Goal: Task Accomplishment & Management: Use online tool/utility

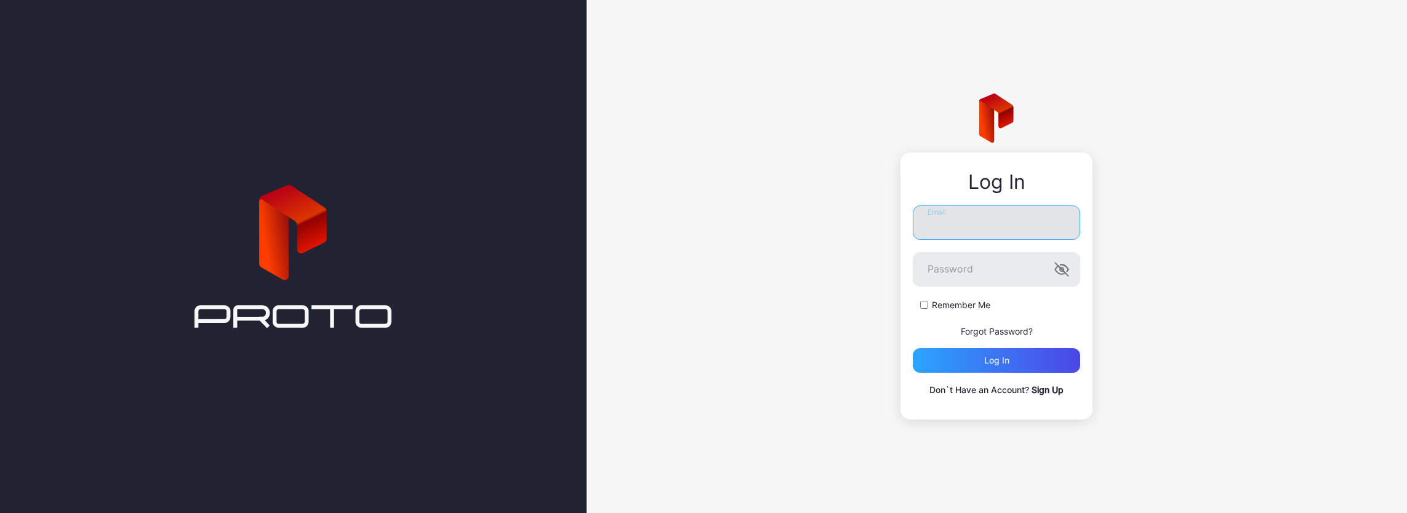
click at [1014, 225] on input "Email" at bounding box center [996, 223] width 167 height 34
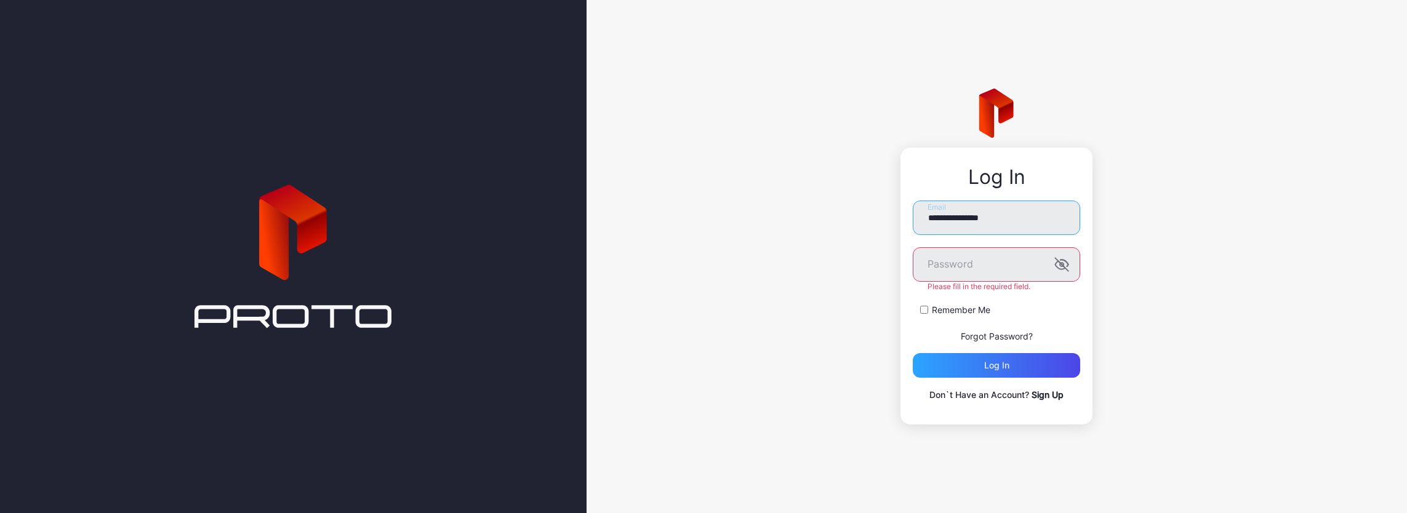
drag, startPoint x: 1022, startPoint y: 226, endPoint x: 877, endPoint y: 220, distance: 145.4
click at [877, 220] on div "**********" at bounding box center [997, 256] width 821 height 513
paste input "******"
type input "**********"
click at [928, 309] on div "Remember Me" at bounding box center [996, 310] width 167 height 12
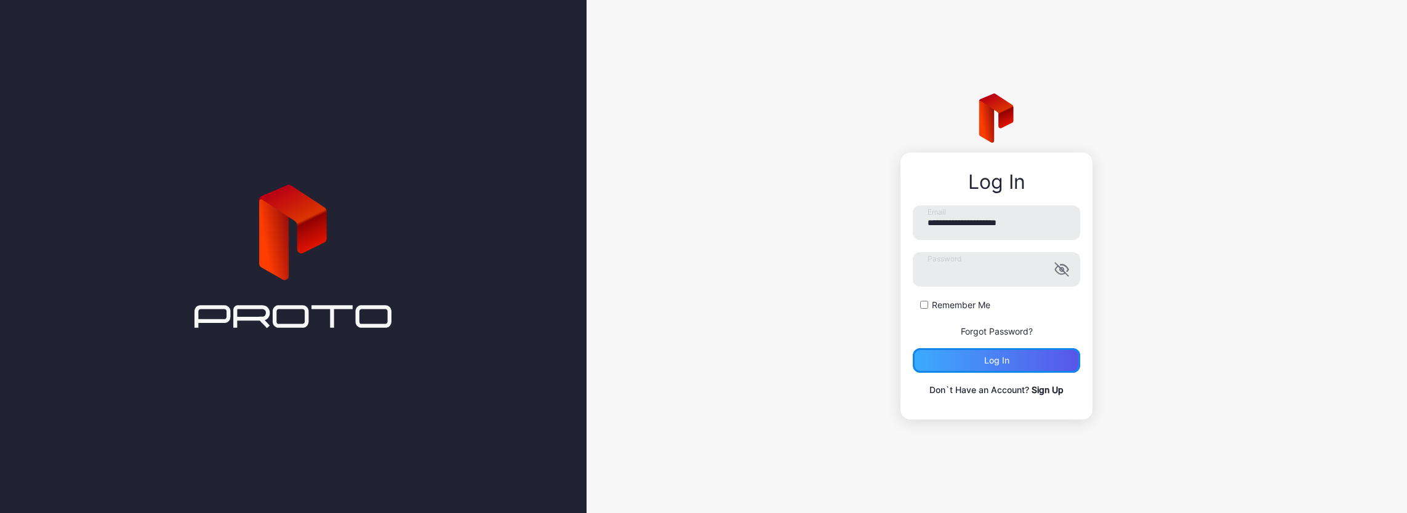
click at [955, 362] on div "Log in" at bounding box center [996, 360] width 167 height 25
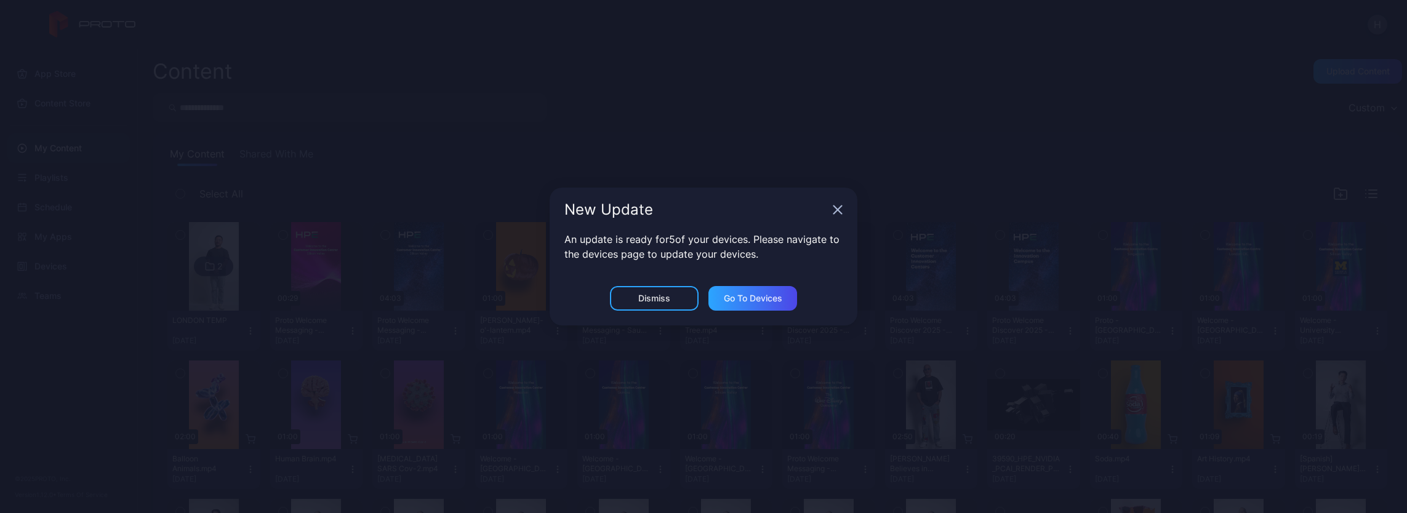
click at [837, 207] on icon "button" at bounding box center [838, 210] width 10 height 10
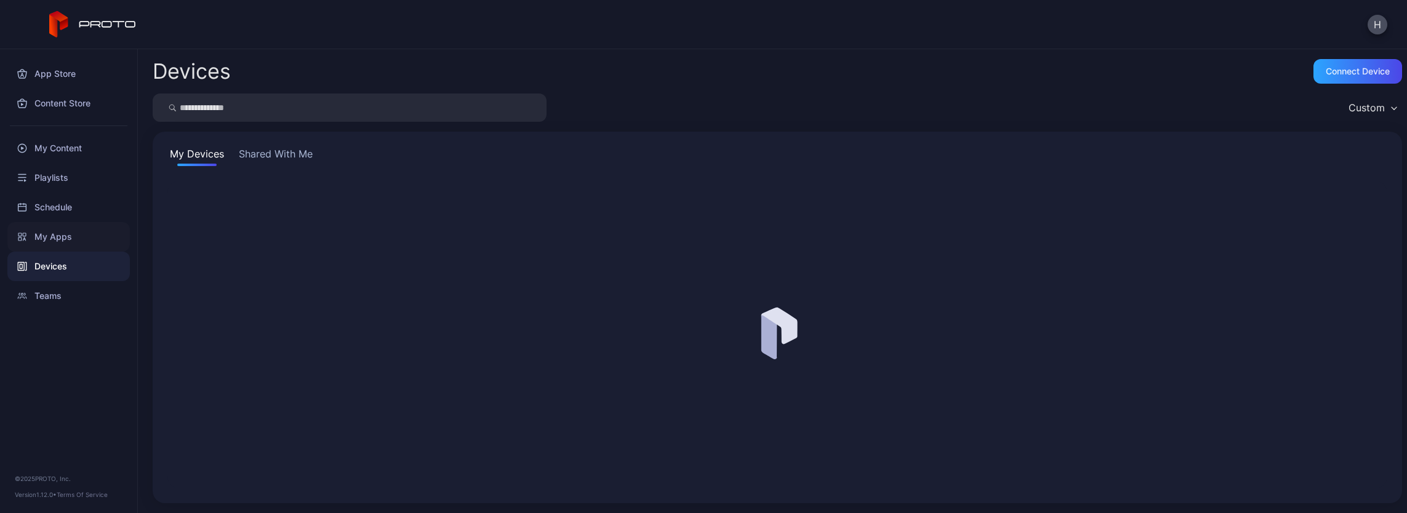
click at [54, 235] on div "My Apps" at bounding box center [68, 237] width 122 height 30
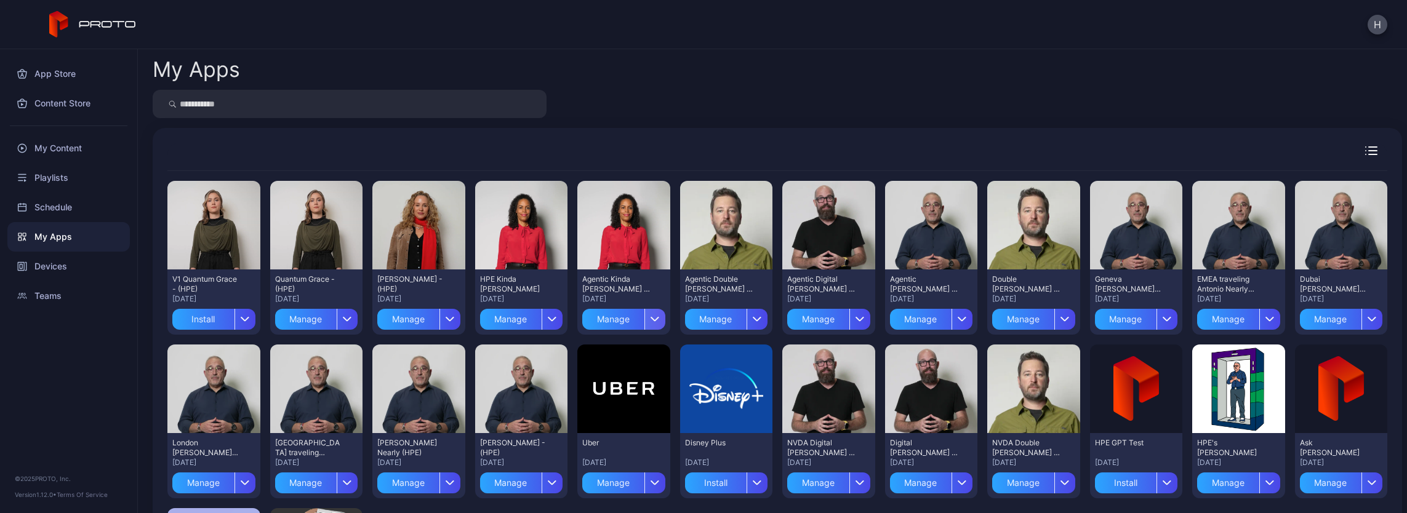
click at [651, 316] on icon "button" at bounding box center [655, 318] width 9 height 5
click at [548, 320] on icon "button" at bounding box center [552, 318] width 9 height 5
click at [515, 353] on button "Install" at bounding box center [517, 354] width 105 height 39
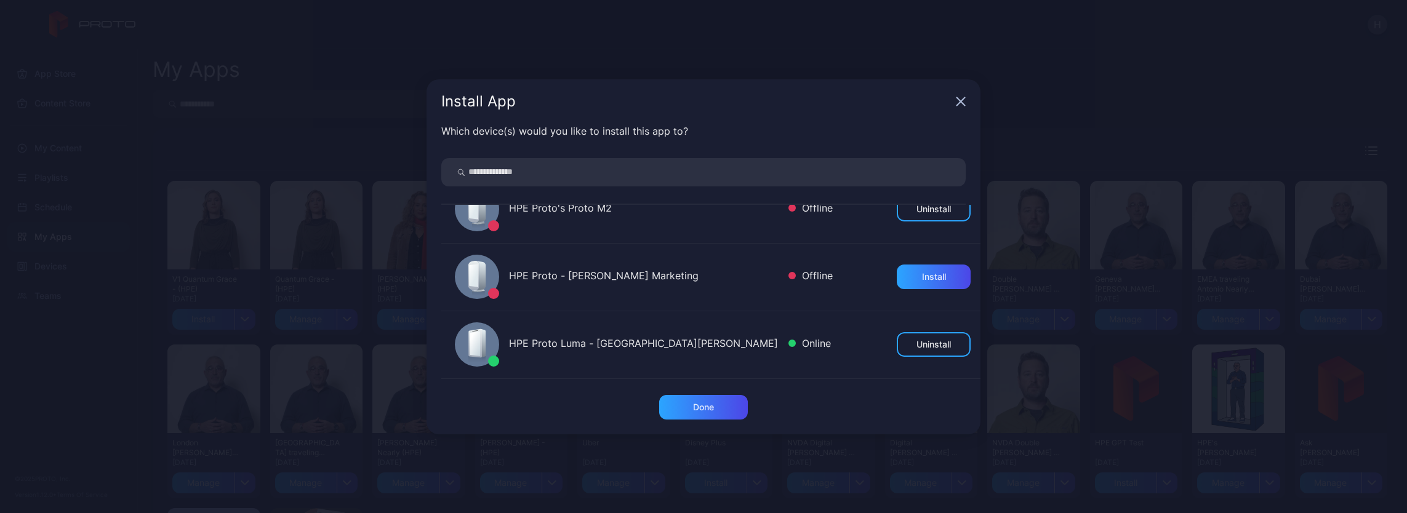
scroll to position [123, 0]
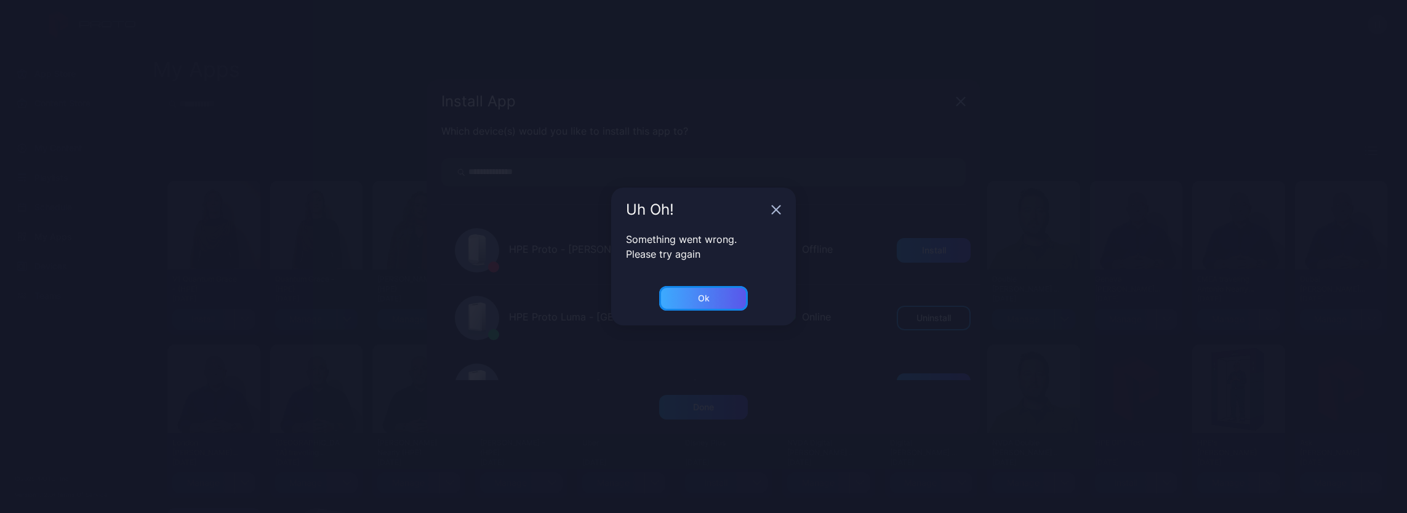
click at [705, 303] on div "Ok" at bounding box center [703, 298] width 89 height 25
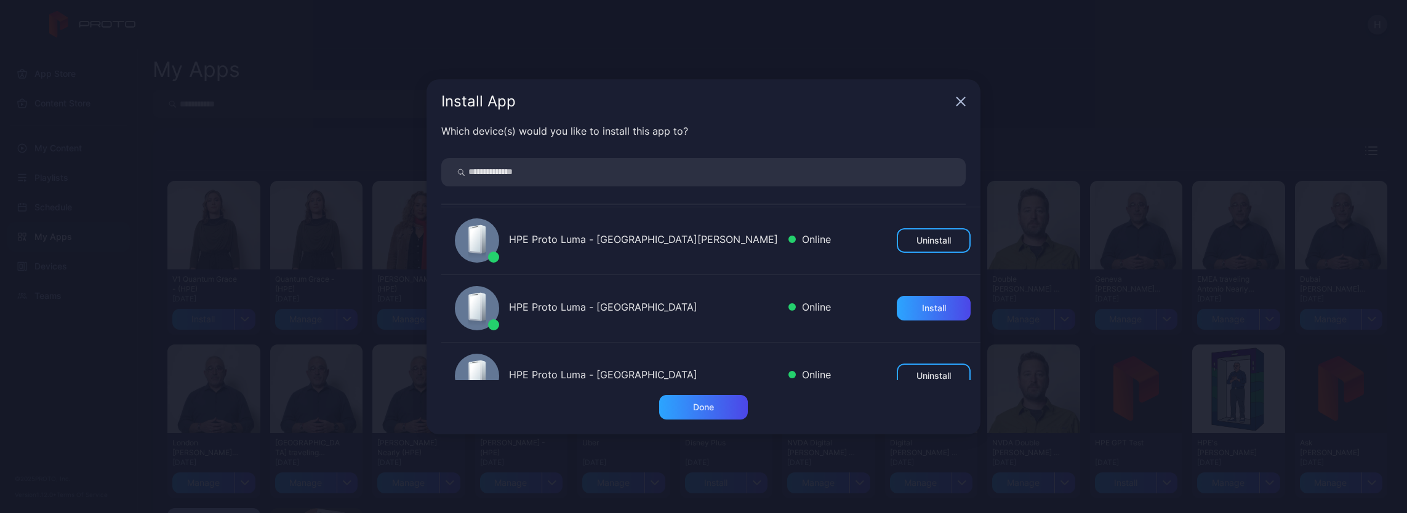
scroll to position [199, 0]
click at [922, 310] on div "Install" at bounding box center [934, 310] width 24 height 10
click at [964, 100] on icon "button" at bounding box center [961, 102] width 10 height 10
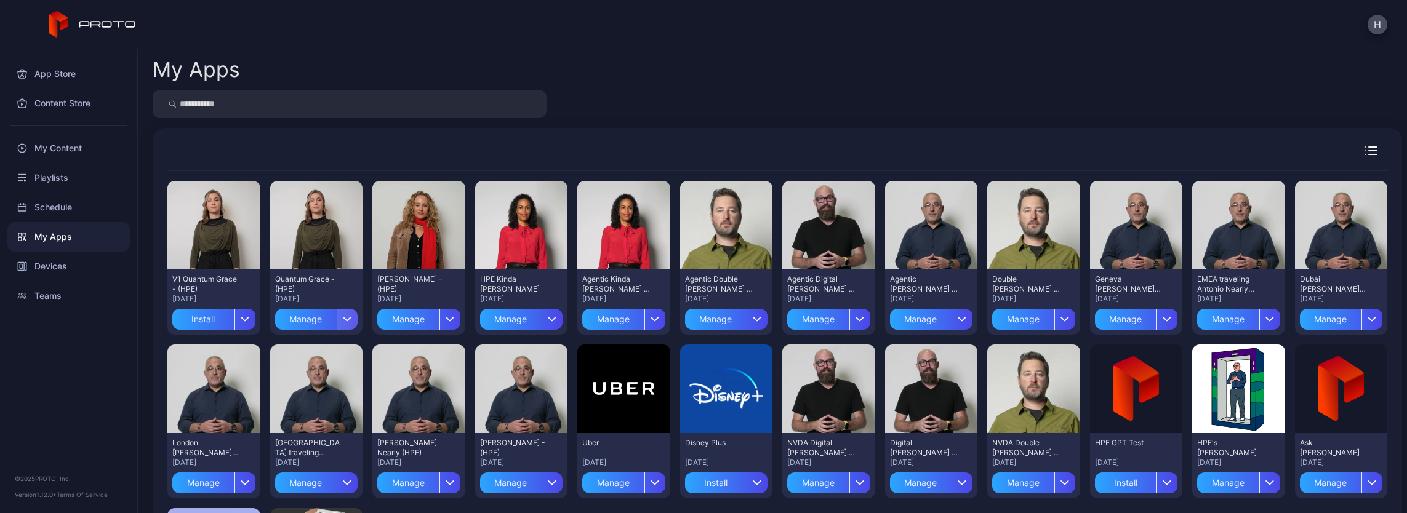
click at [350, 320] on div "button" at bounding box center [347, 319] width 21 height 21
click at [302, 351] on button "Install" at bounding box center [314, 354] width 105 height 39
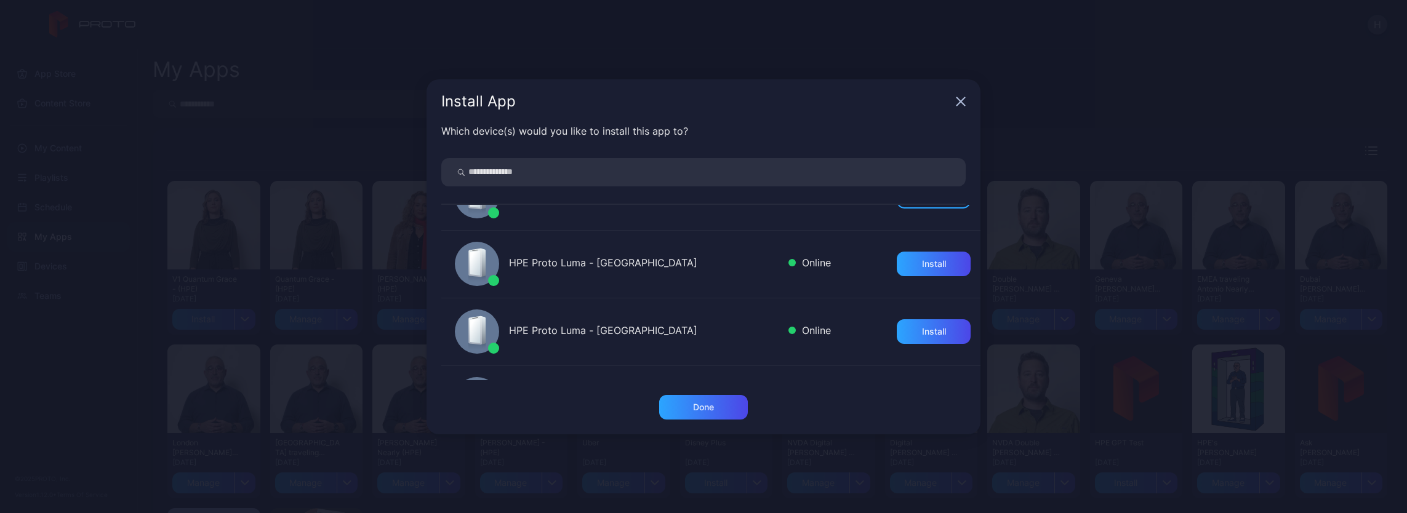
scroll to position [246, 0]
click at [922, 267] on div "Install" at bounding box center [934, 263] width 24 height 10
click at [958, 99] on icon "button" at bounding box center [961, 101] width 8 height 8
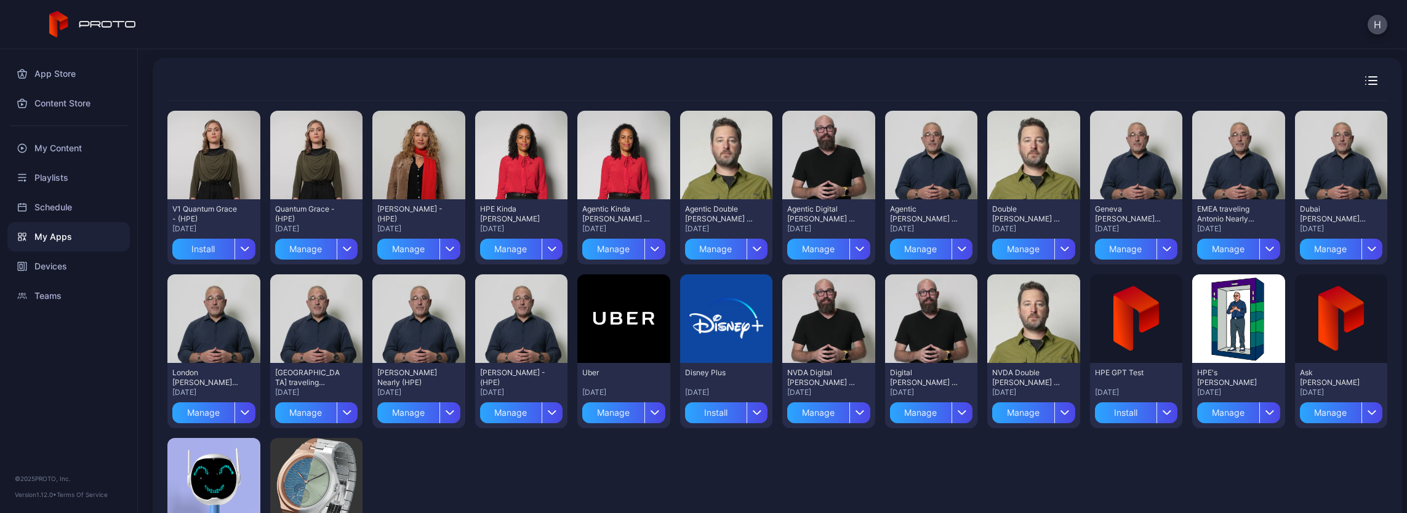
scroll to position [60, 0]
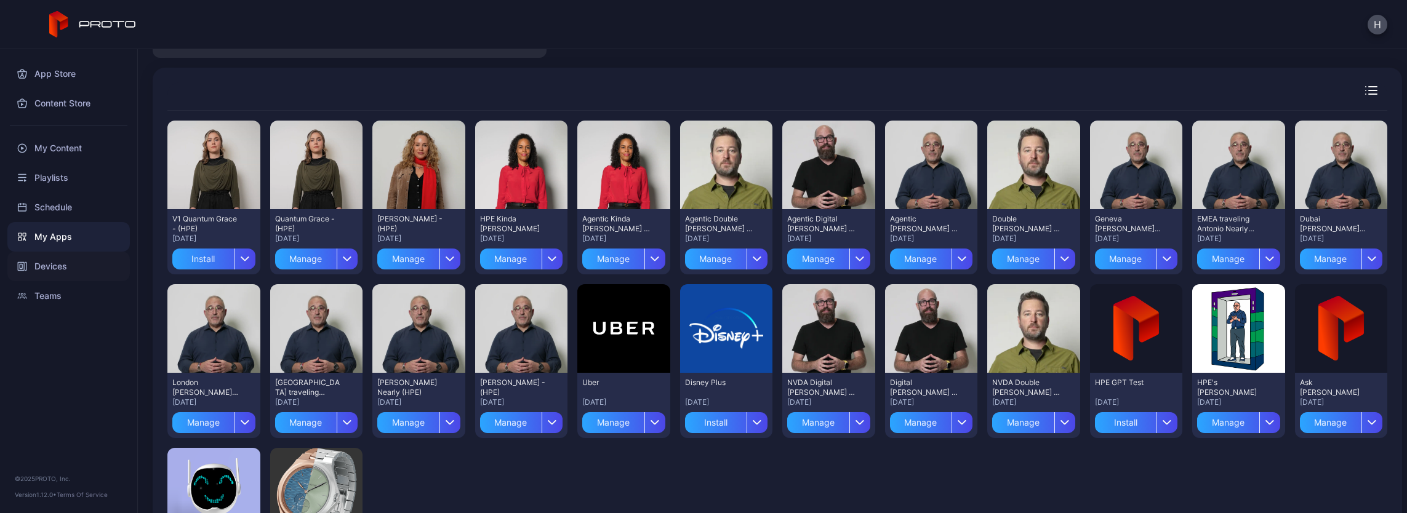
click at [50, 268] on div "Devices" at bounding box center [68, 267] width 122 height 30
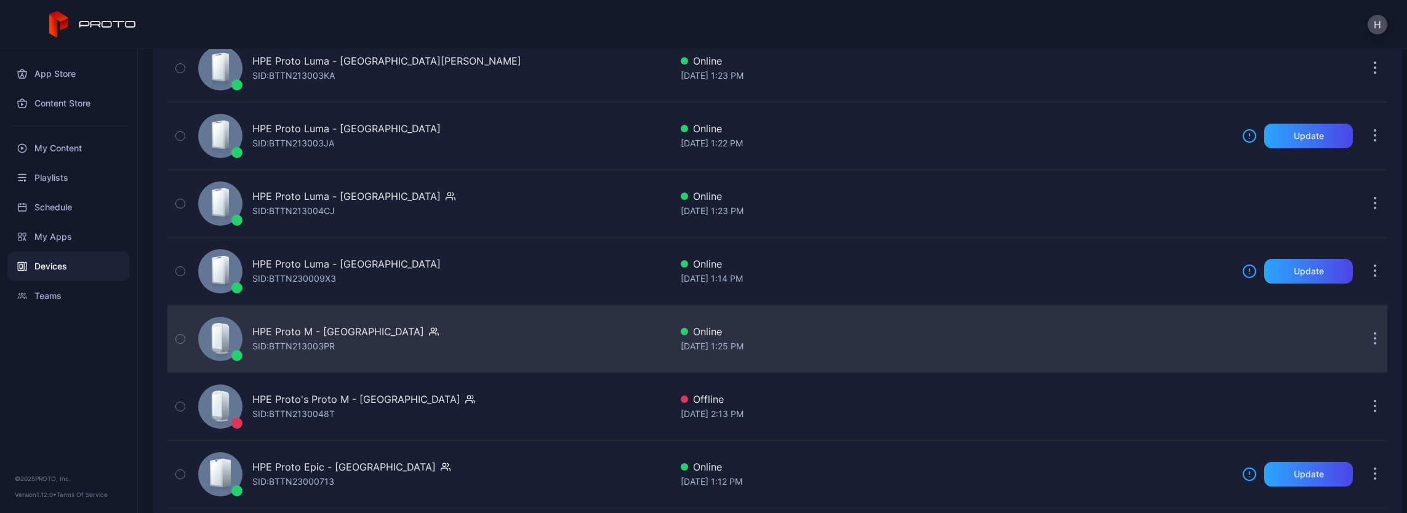
scroll to position [458, 0]
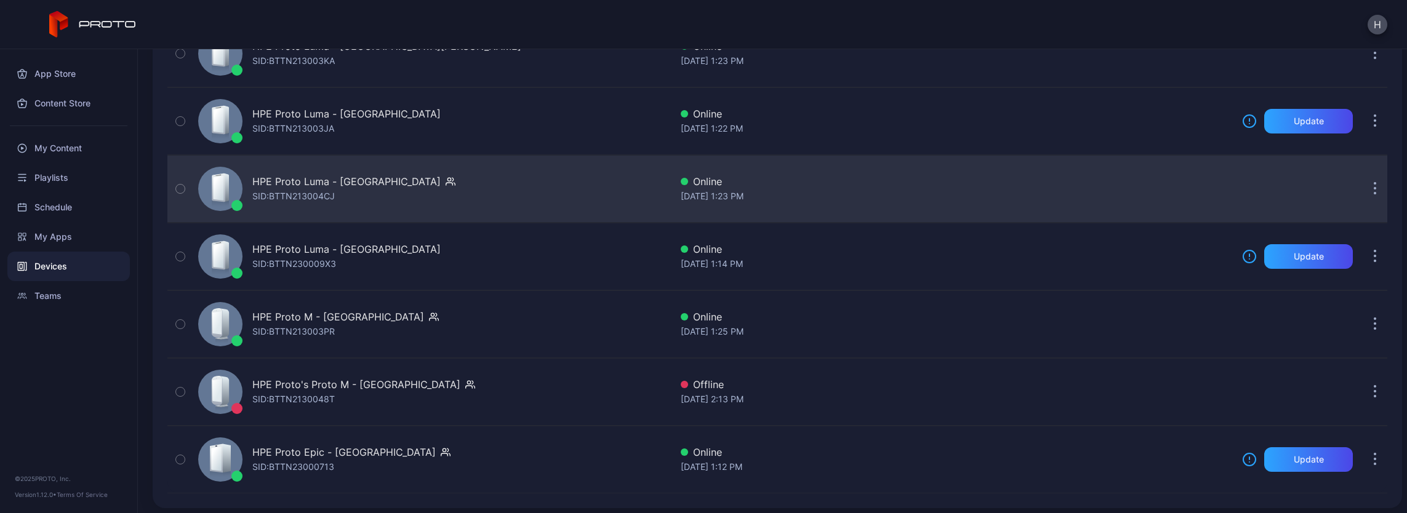
click at [308, 182] on div "HPE Proto Luma - [GEOGRAPHIC_DATA]" at bounding box center [346, 181] width 188 height 15
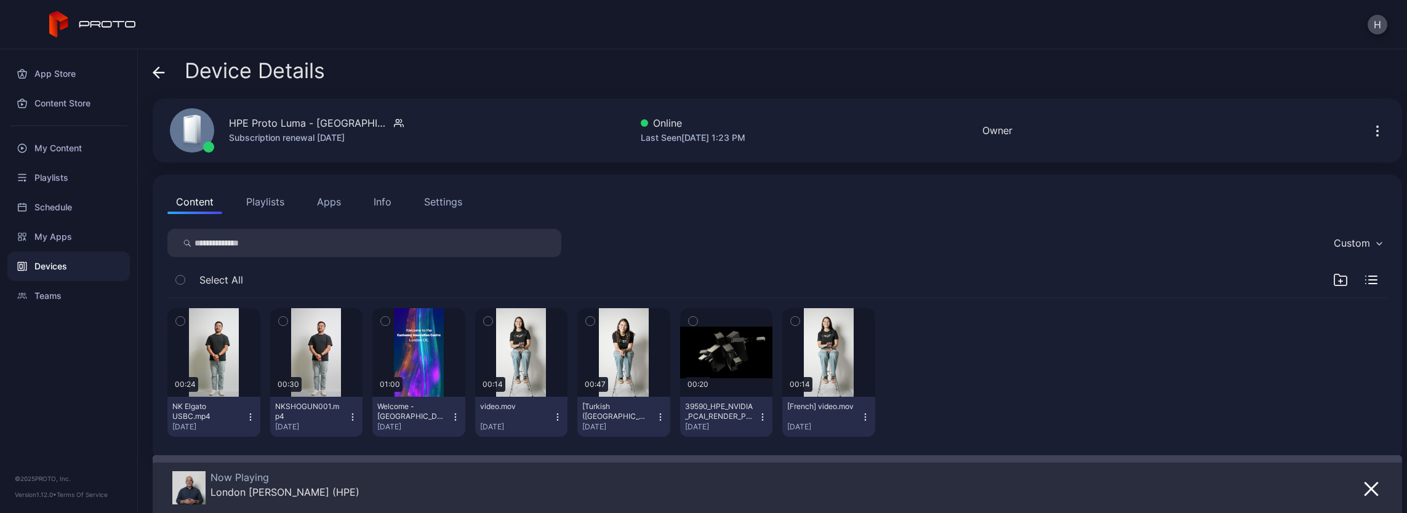
click at [326, 201] on button "Apps" at bounding box center [328, 202] width 41 height 25
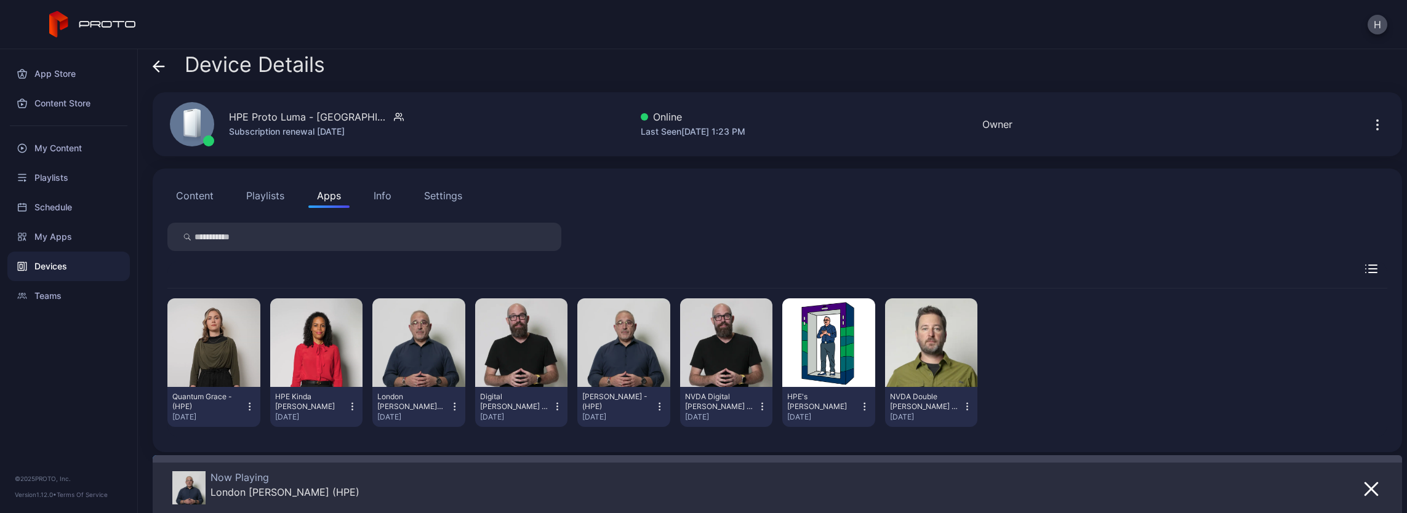
scroll to position [13, 0]
